Goal: Book appointment/travel/reservation

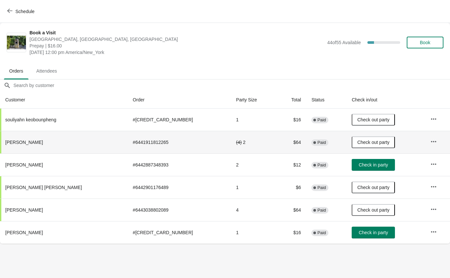
scroll to position [0, 0]
click at [17, 17] on button "Schedule" at bounding box center [21, 12] width 36 height 12
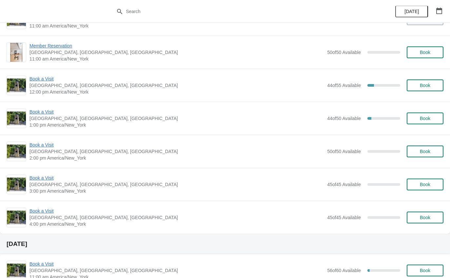
scroll to position [60, 0]
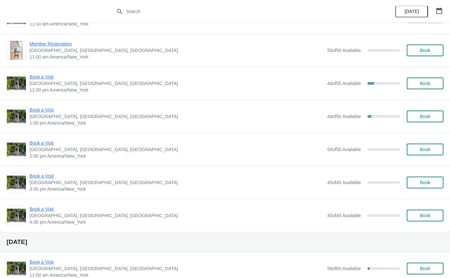
click at [47, 107] on span "Book a Visit" at bounding box center [176, 110] width 294 height 7
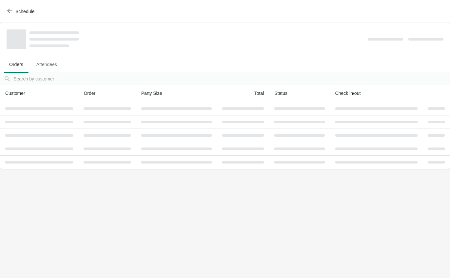
scroll to position [0, 0]
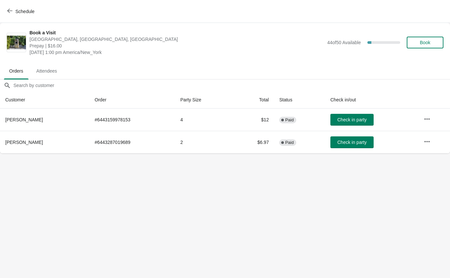
click at [341, 144] on span "Check in party" at bounding box center [351, 142] width 29 height 5
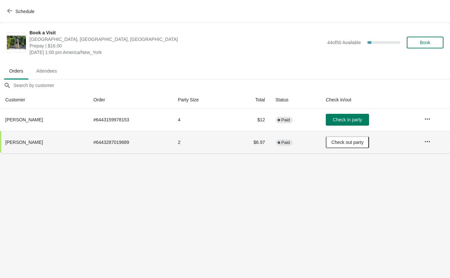
click at [20, 16] on button "Schedule" at bounding box center [21, 12] width 36 height 12
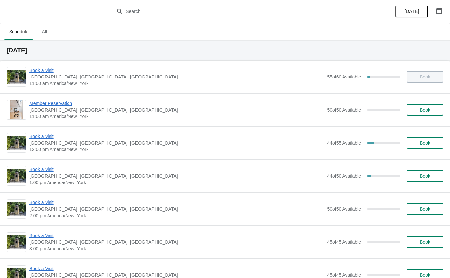
click at [46, 139] on span "Book a Visit" at bounding box center [176, 136] width 294 height 7
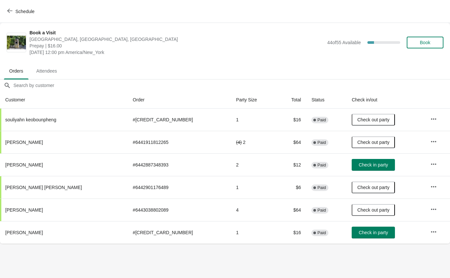
click at [358, 231] on span "Check in party" at bounding box center [372, 232] width 29 height 5
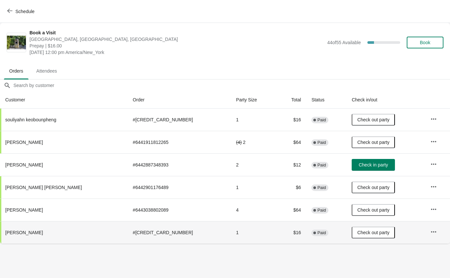
click at [25, 15] on button "Schedule" at bounding box center [21, 12] width 36 height 12
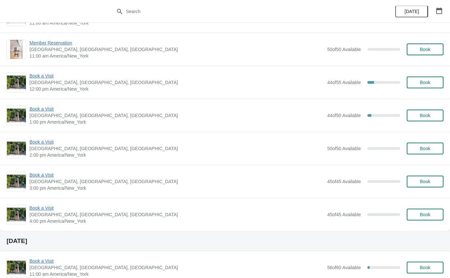
scroll to position [60, 0]
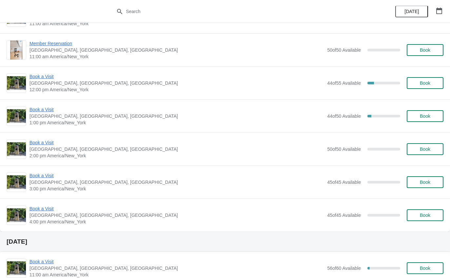
click at [50, 145] on span "Book a Visit" at bounding box center [176, 143] width 294 height 7
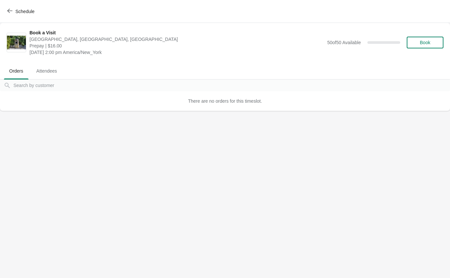
click at [15, 14] on span "Schedule" at bounding box center [22, 11] width 26 height 6
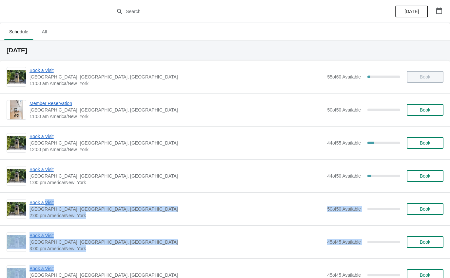
click at [40, 139] on span "Book a Visit" at bounding box center [176, 136] width 294 height 7
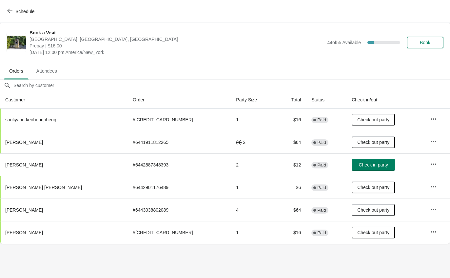
click at [358, 165] on span "Check in party" at bounding box center [372, 164] width 29 height 5
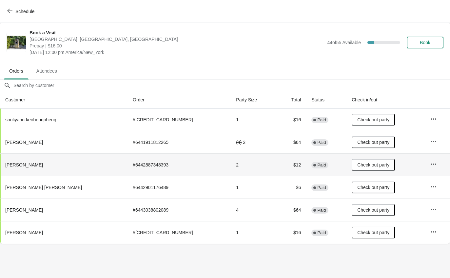
click at [30, 14] on span "Schedule" at bounding box center [24, 11] width 19 height 5
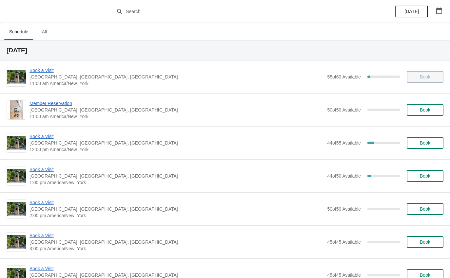
click at [53, 169] on span "Book a Visit" at bounding box center [176, 169] width 294 height 7
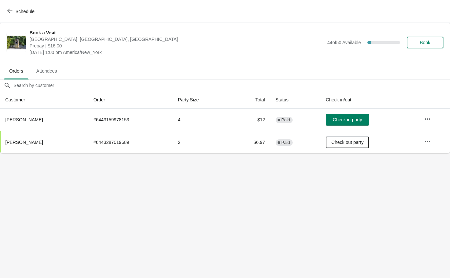
click at [352, 118] on span "Check in party" at bounding box center [346, 119] width 29 height 5
